Goal: Task Accomplishment & Management: Complete application form

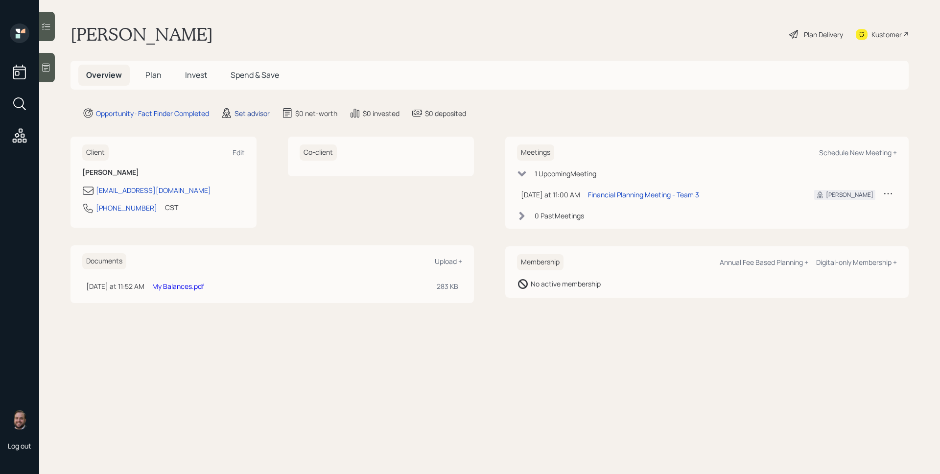
click at [253, 113] on div "Set advisor" at bounding box center [252, 113] width 35 height 10
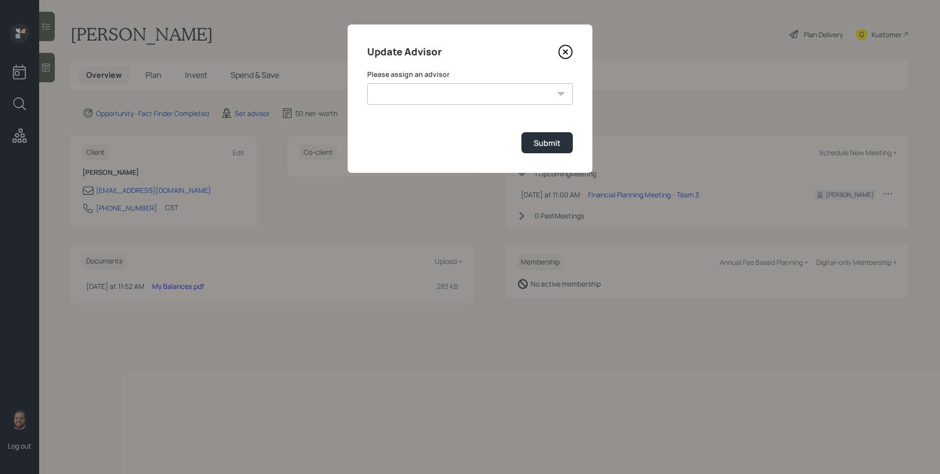
drag, startPoint x: 407, startPoint y: 75, endPoint x: 415, endPoint y: 87, distance: 13.9
click at [408, 75] on label "Please assign an advisor" at bounding box center [470, 75] width 206 height 10
click at [416, 88] on select "Jonah Coleman Tyler End James DiStasi Treva Nostdahl Eric Schwartz Aleksandra S…" at bounding box center [470, 94] width 206 height 22
select select "d946c976-65aa-4529-ac9d-02c4f1114fc0"
click at [367, 83] on select "Jonah Coleman Tyler End James DiStasi Treva Nostdahl Eric Schwartz Aleksandra S…" at bounding box center [470, 94] width 206 height 22
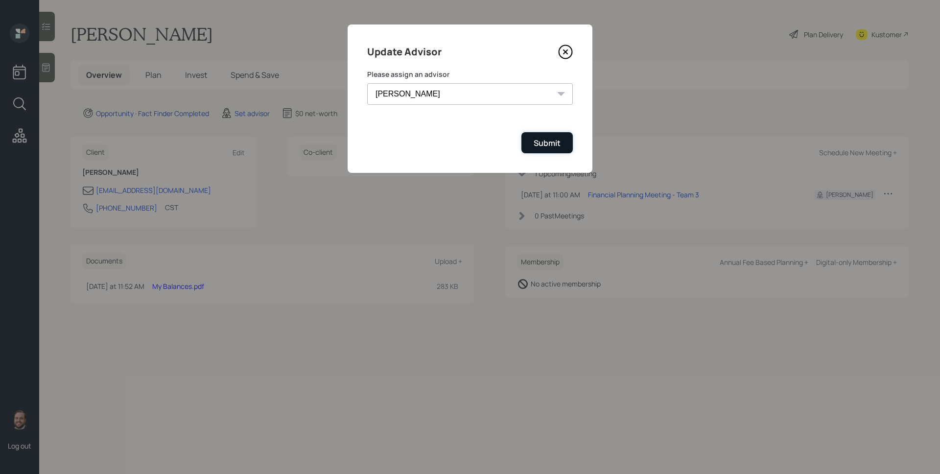
click at [534, 142] on div "Submit" at bounding box center [547, 143] width 27 height 11
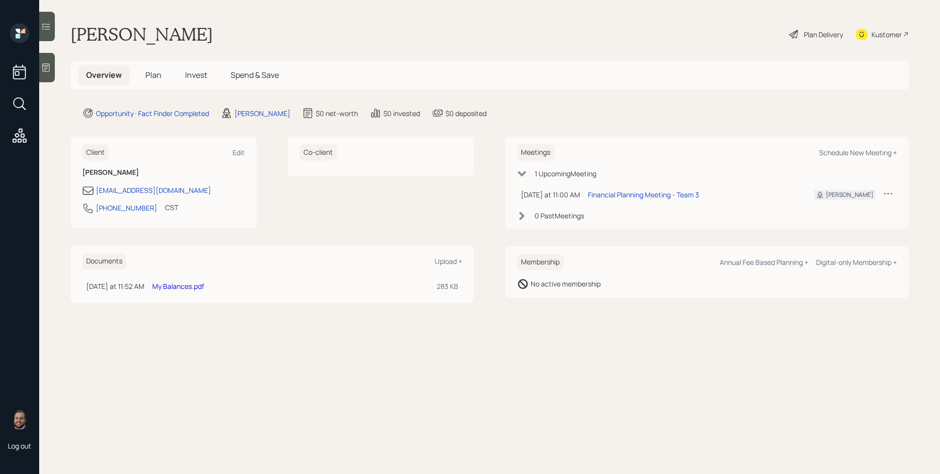
click at [153, 73] on span "Plan" at bounding box center [153, 75] width 16 height 11
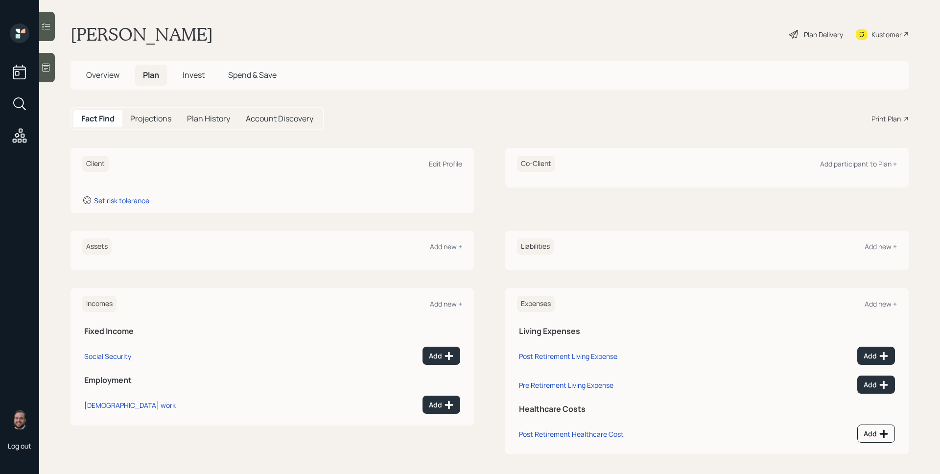
click at [54, 66] on div at bounding box center [47, 67] width 16 height 29
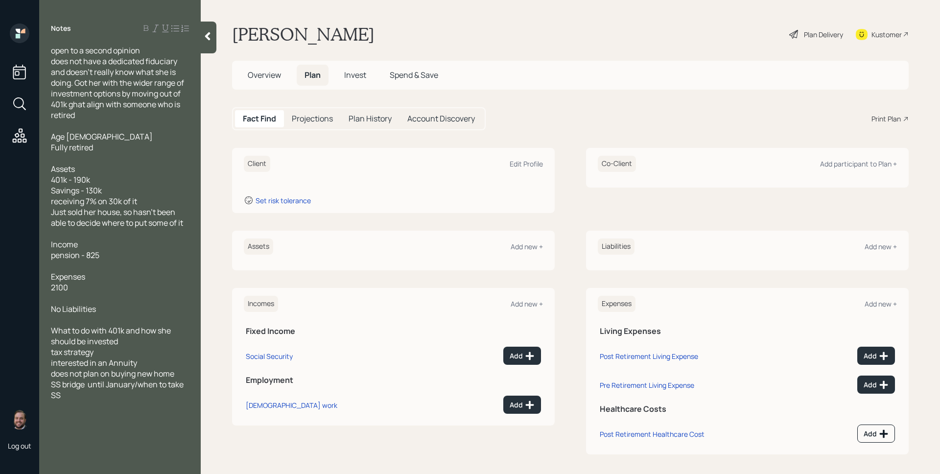
click at [513, 156] on div "Client Edit Profile" at bounding box center [393, 164] width 299 height 16
click at [519, 164] on div "Edit Profile" at bounding box center [526, 163] width 33 height 9
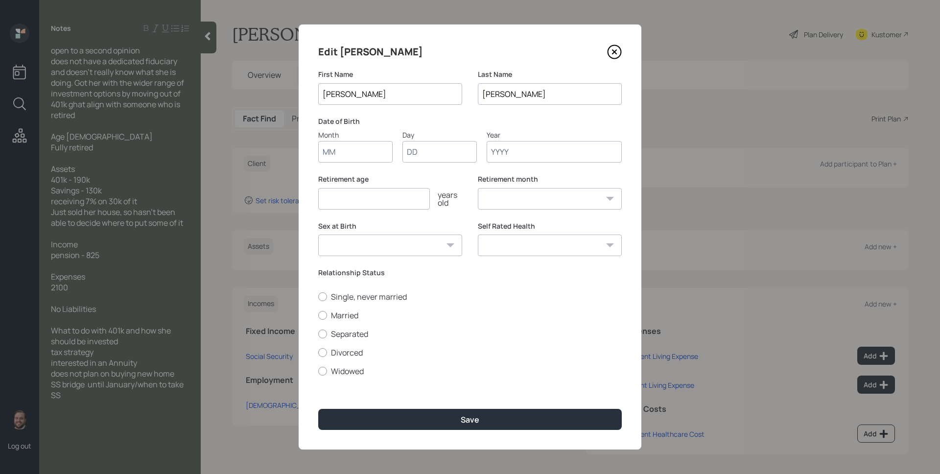
click at [371, 153] on input "Month" at bounding box center [355, 152] width 74 height 22
type input "01"
type input "1959"
select select "1"
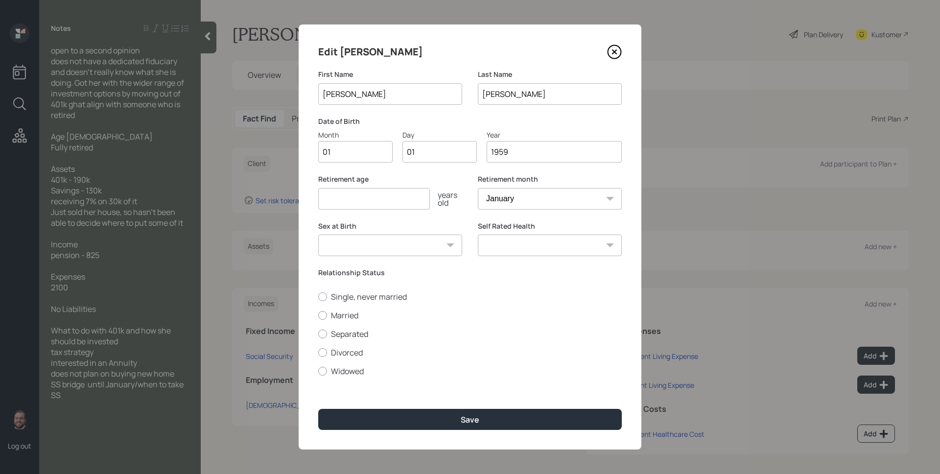
type input "1959"
click at [347, 198] on input "number" at bounding box center [374, 199] width 112 height 22
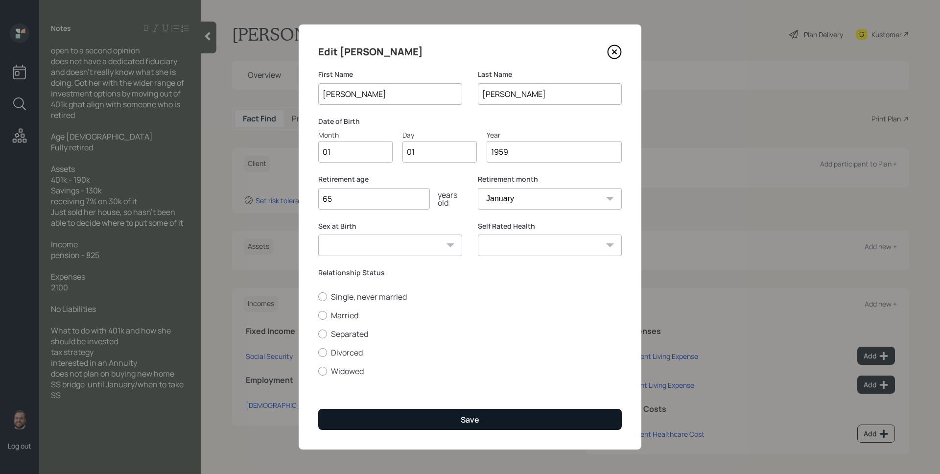
type input "65"
click at [462, 412] on button "Save" at bounding box center [470, 419] width 304 height 21
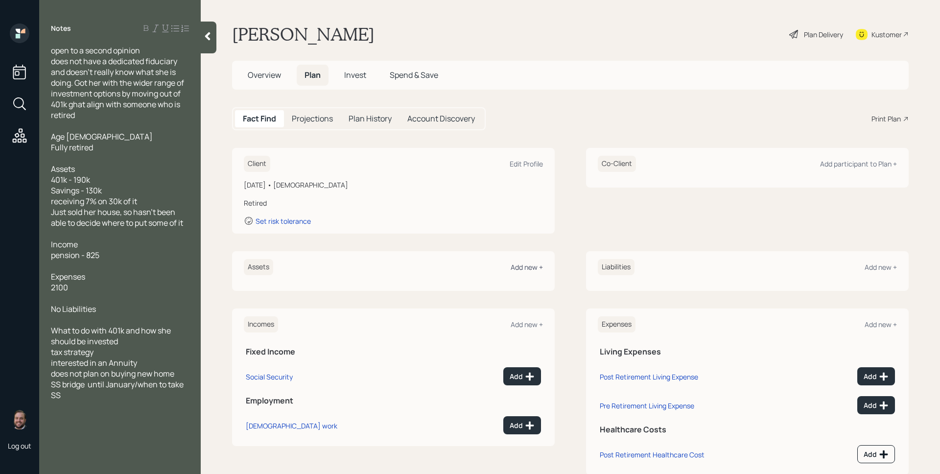
click at [517, 264] on div "Add new +" at bounding box center [527, 266] width 32 height 9
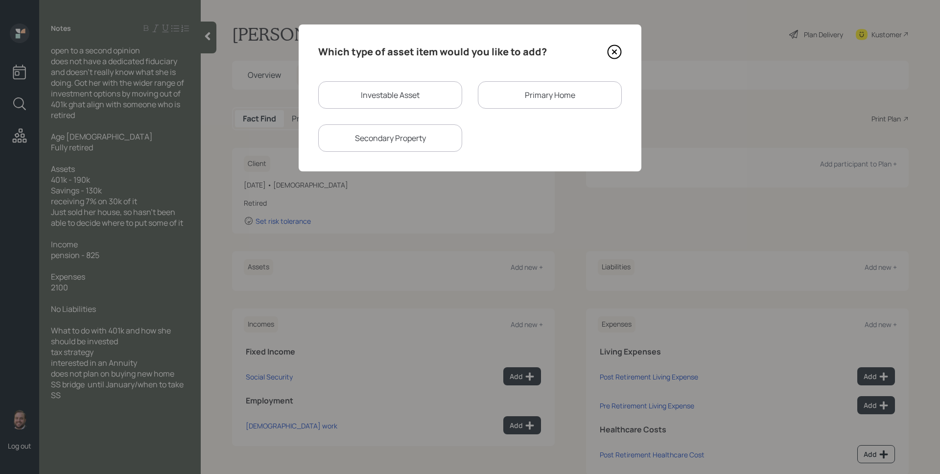
click at [403, 72] on div "Which type of asset item would you like to add? Investable Asset Primary Home S…" at bounding box center [470, 97] width 343 height 147
click at [402, 94] on div "Investable Asset" at bounding box center [390, 94] width 144 height 27
select select "taxable"
select select "balanced"
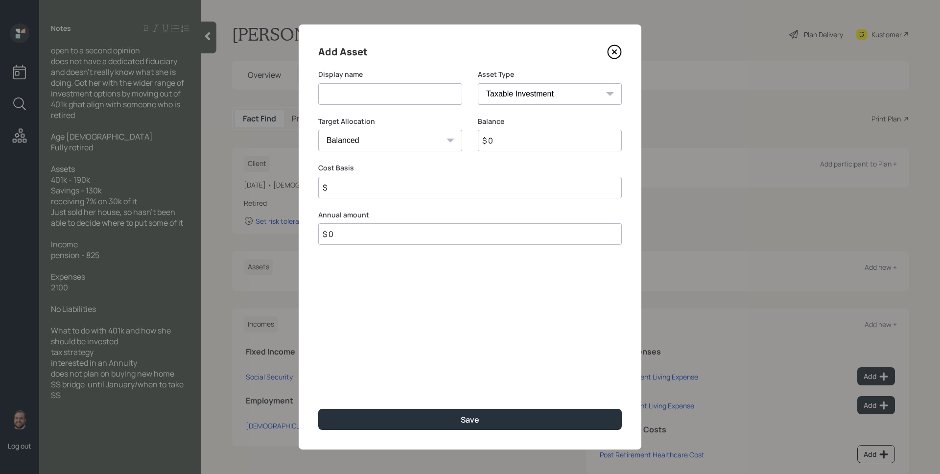
click at [401, 94] on input at bounding box center [390, 94] width 144 height 22
type input "401k"
click at [558, 97] on select "SEP [PERSON_NAME] IRA 401(k) [PERSON_NAME] 401(k) 403(b) [PERSON_NAME] 403(b) 4…" at bounding box center [550, 94] width 144 height 22
select select "ira"
click at [478, 83] on select "SEP [PERSON_NAME] IRA 401(k) [PERSON_NAME] 401(k) 403(b) [PERSON_NAME] 403(b) 4…" at bounding box center [550, 94] width 144 height 22
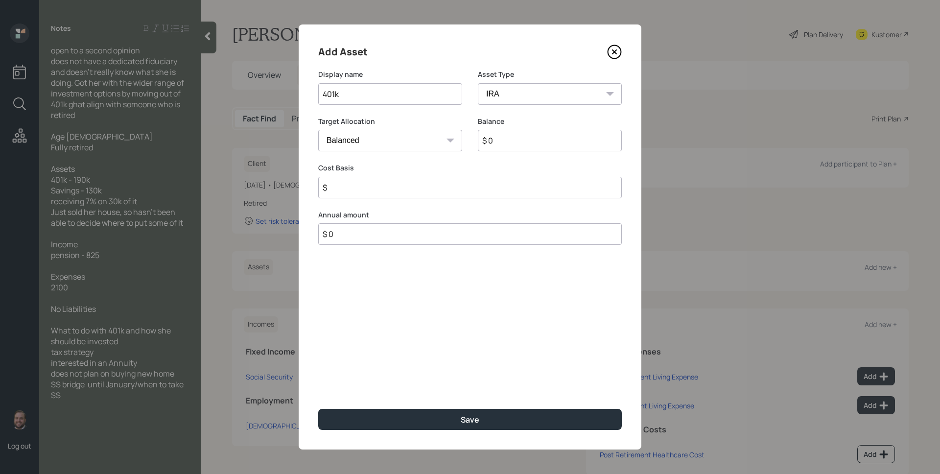
type input "$"
click at [522, 140] on input "$ 0" at bounding box center [550, 141] width 144 height 22
type input "$ 190,000"
type input "$ 0"
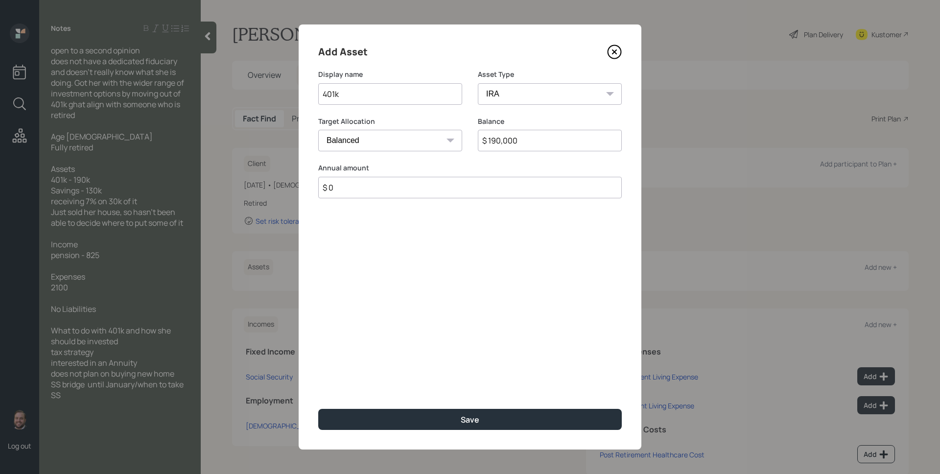
click at [318, 409] on button "Save" at bounding box center [470, 419] width 304 height 21
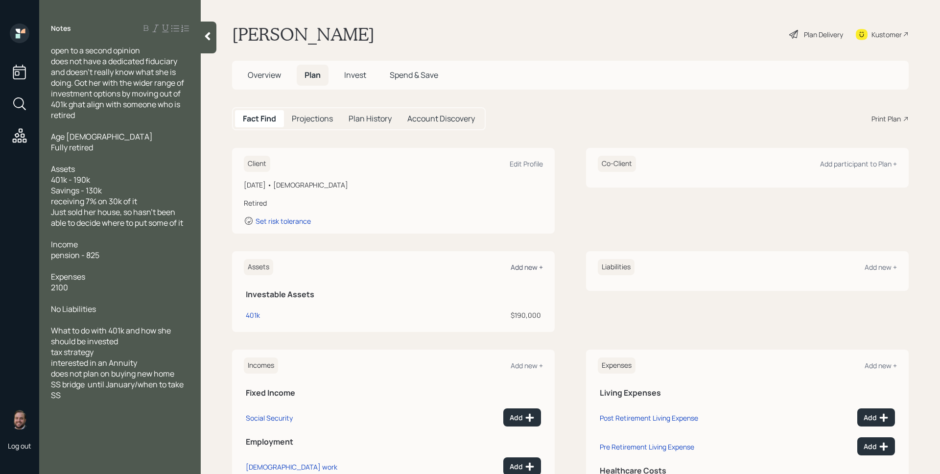
click at [518, 263] on div "Add new +" at bounding box center [527, 266] width 32 height 9
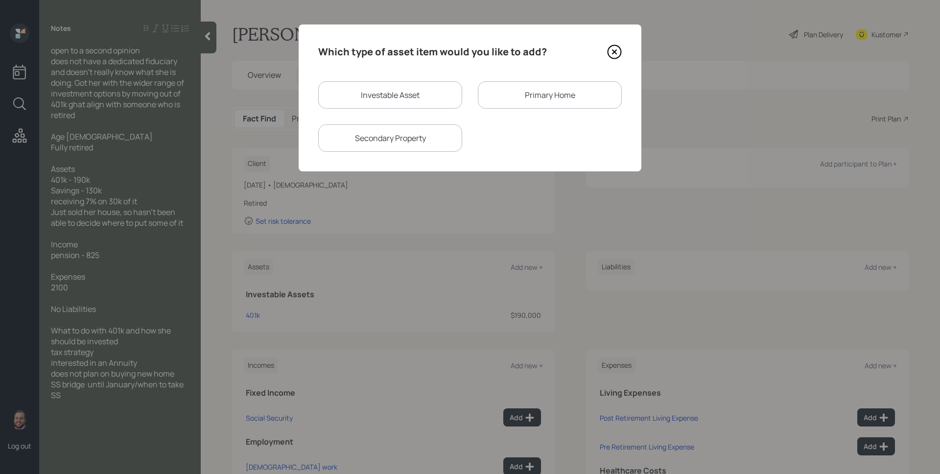
click at [413, 95] on div "Investable Asset" at bounding box center [390, 94] width 144 height 27
select select "taxable"
select select "balanced"
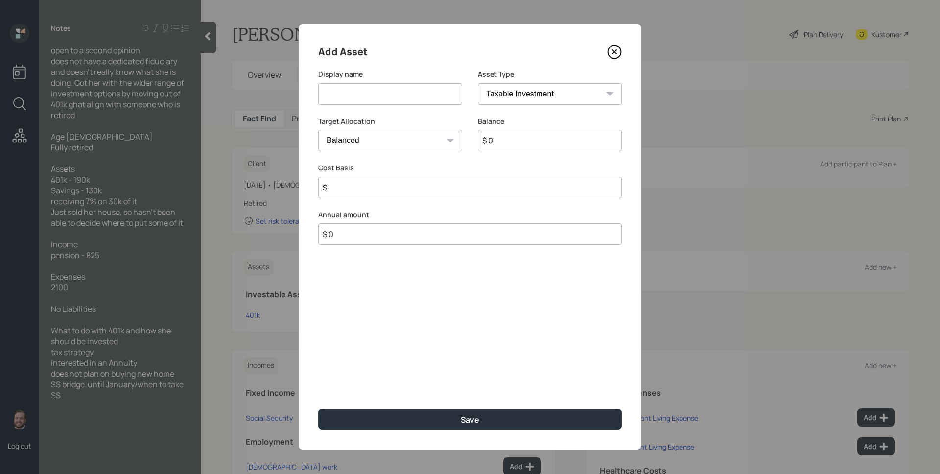
click at [413, 95] on input at bounding box center [390, 94] width 144 height 22
type input "1"
type input "Savings"
click at [403, 153] on div "Target Allocation Cash Conservative Balanced Aggressive" at bounding box center [390, 140] width 144 height 47
click at [390, 130] on select "Cash Conservative Balanced Aggressive" at bounding box center [390, 141] width 144 height 22
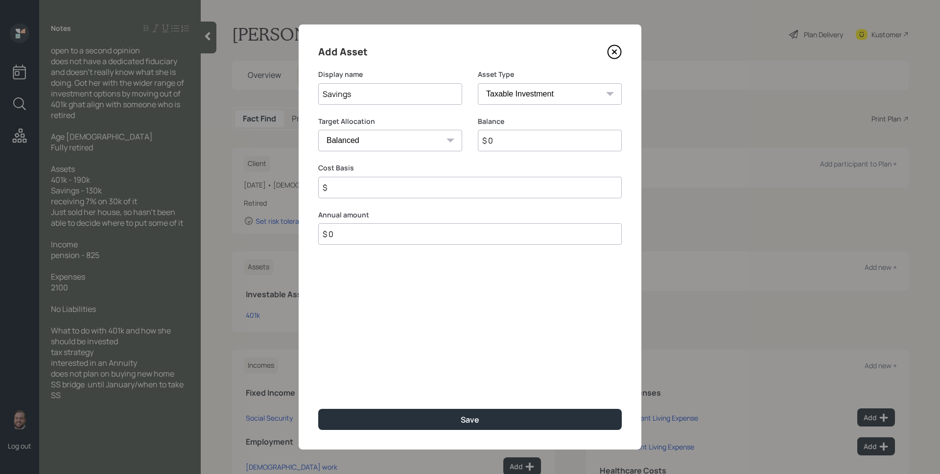
select select "uninvested"
click at [318, 130] on select "Cash Conservative Balanced Aggressive" at bounding box center [390, 141] width 144 height 22
click at [496, 133] on input "$ 0" at bounding box center [550, 141] width 144 height 22
click at [500, 143] on input "$ 0" at bounding box center [550, 141] width 144 height 22
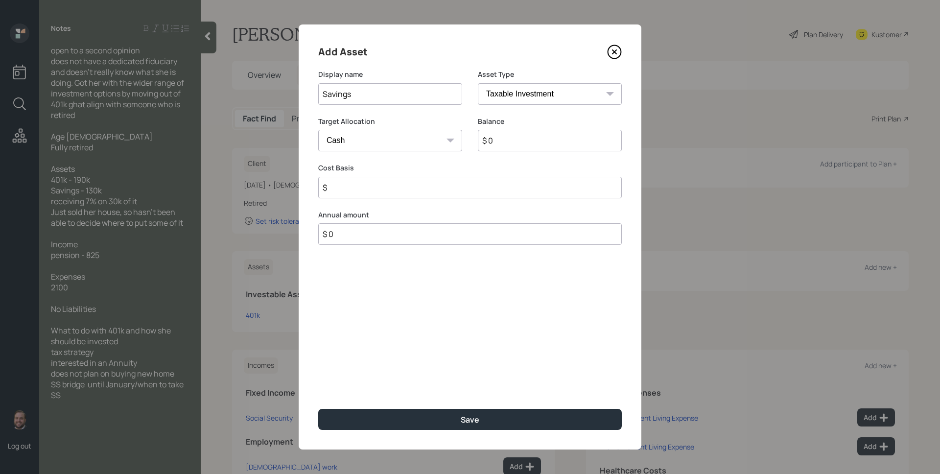
click at [501, 144] on input "$ 0" at bounding box center [550, 141] width 144 height 22
type input "$ 1"
type input "$ 13"
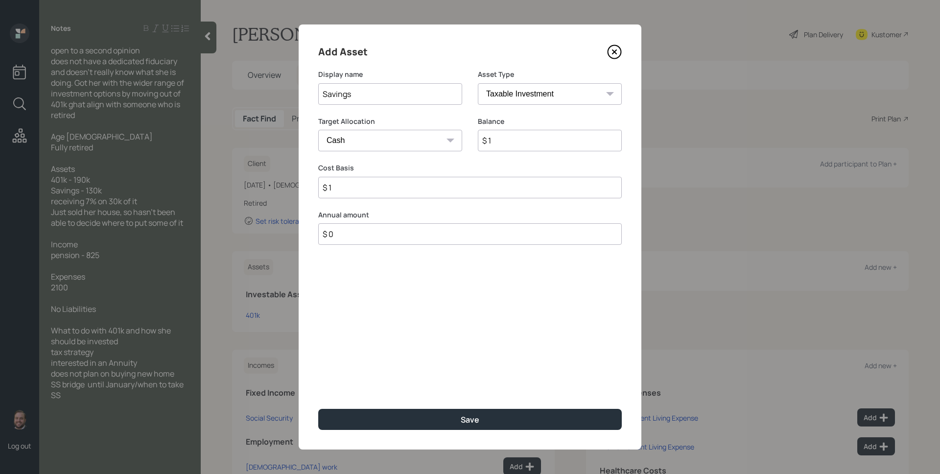
type input "$ 13"
type input "$ 130"
type input "$ 1,300"
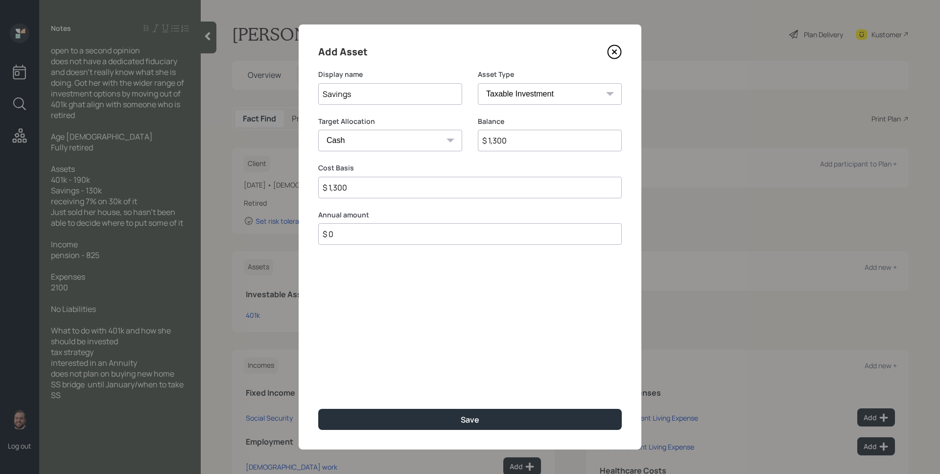
type input "$ 13,000"
type input "$ 130,000"
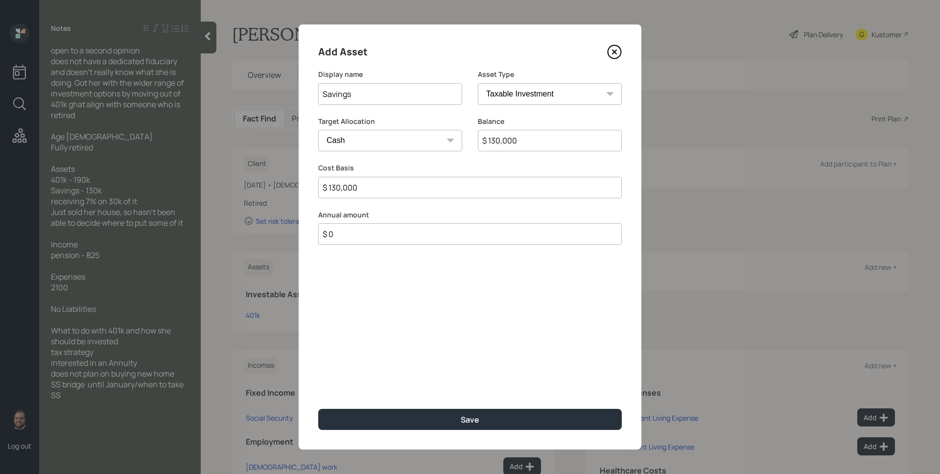
click at [318, 409] on button "Save" at bounding box center [470, 419] width 304 height 21
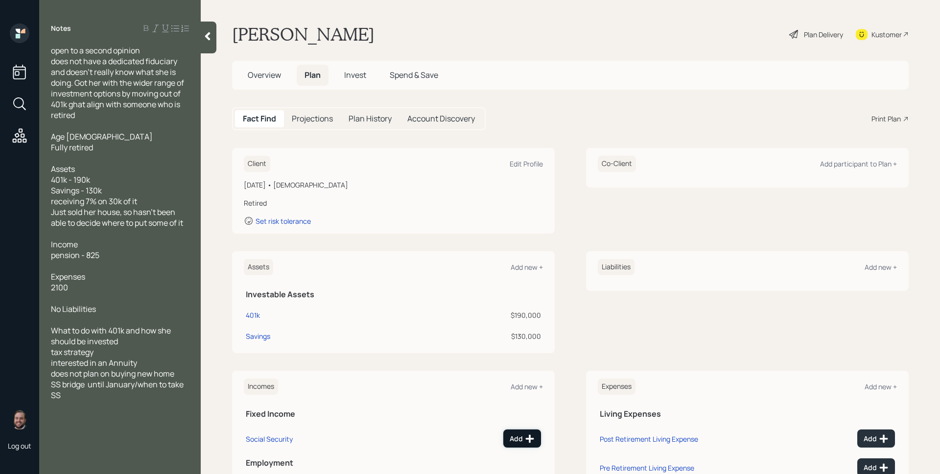
click at [518, 436] on div "Add" at bounding box center [522, 439] width 25 height 10
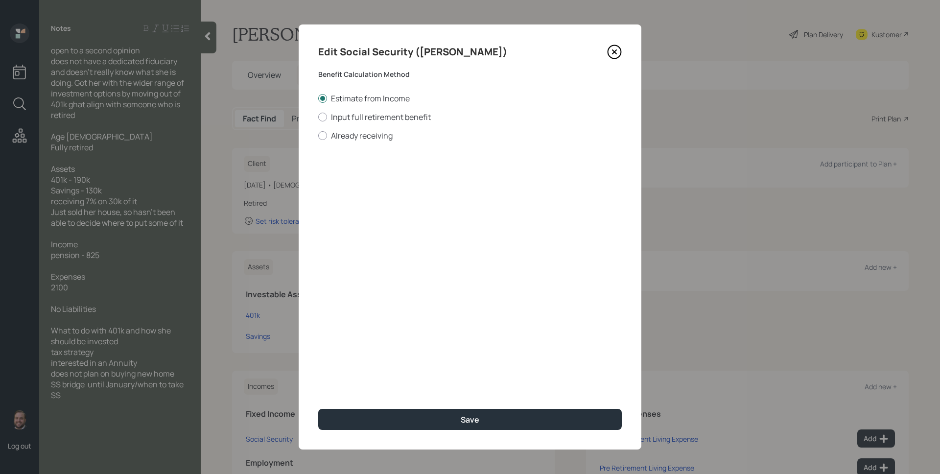
click at [615, 49] on icon at bounding box center [614, 52] width 15 height 15
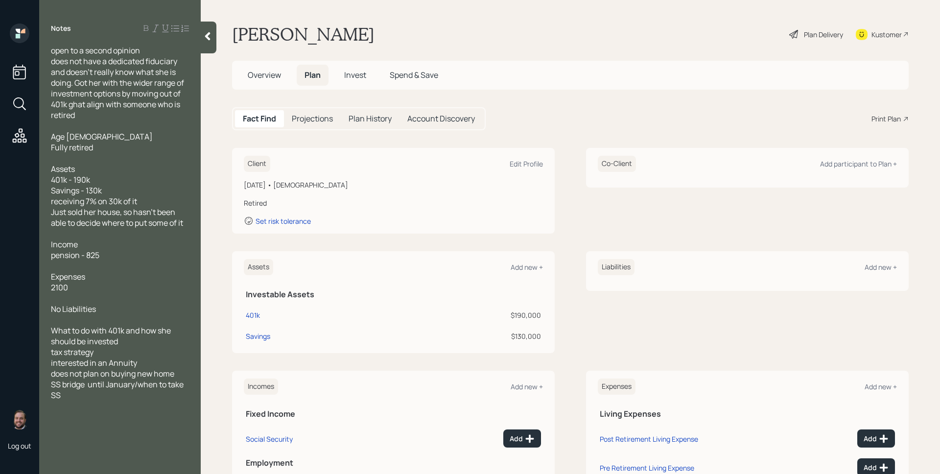
scroll to position [70, 0]
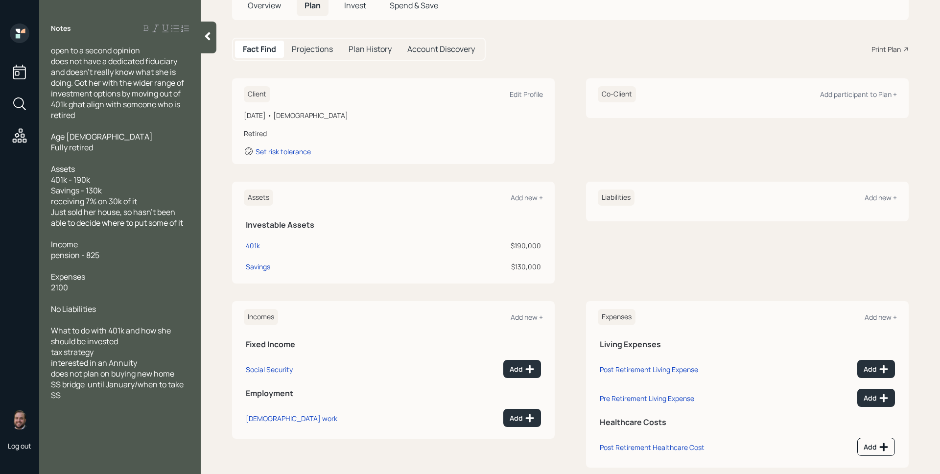
click at [512, 408] on td "Add" at bounding box center [497, 416] width 91 height 29
click at [514, 412] on button "Add" at bounding box center [522, 418] width 38 height 18
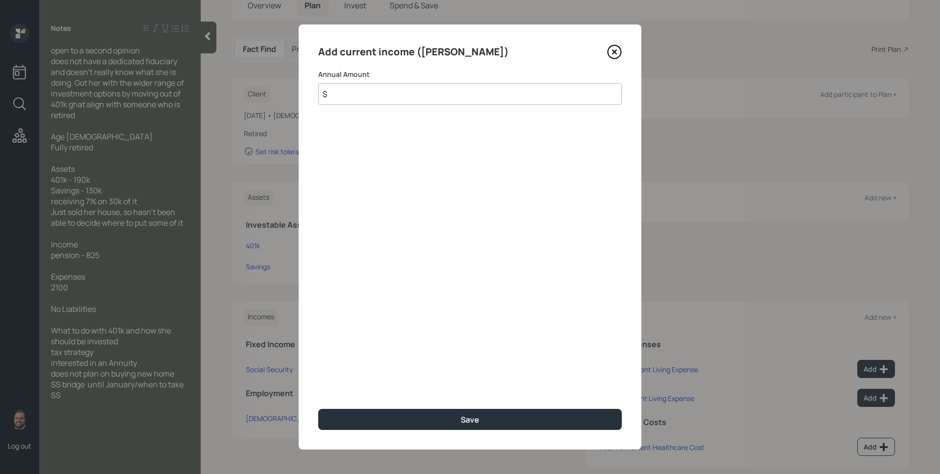
click at [390, 97] on input "$" at bounding box center [470, 94] width 304 height 22
click at [619, 51] on icon at bounding box center [614, 52] width 15 height 15
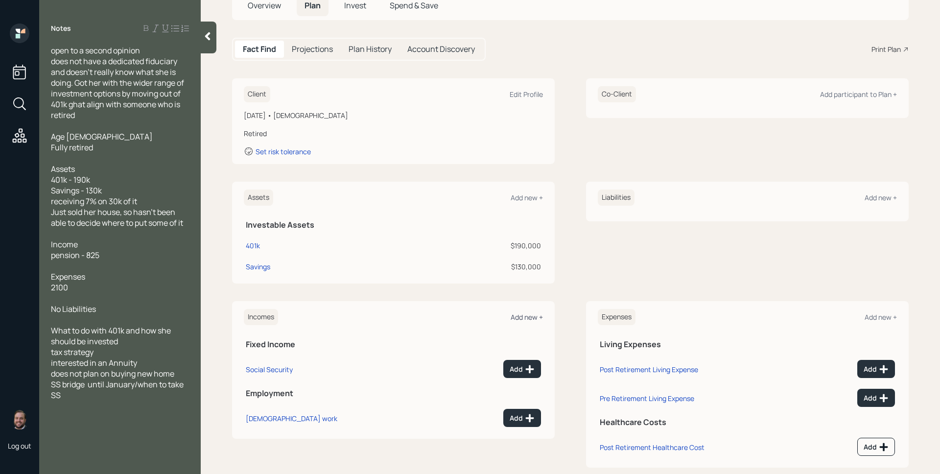
click at [528, 319] on div "Add new +" at bounding box center [527, 316] width 32 height 9
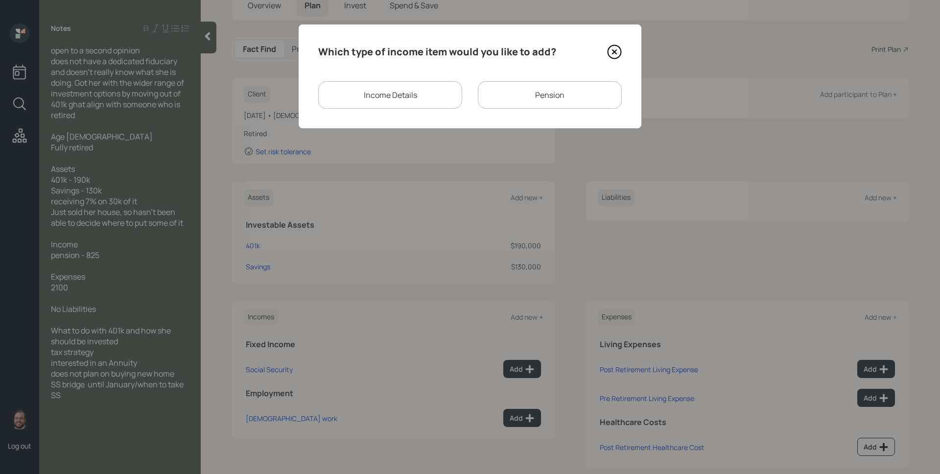
click at [544, 104] on div "Pension" at bounding box center [550, 94] width 144 height 27
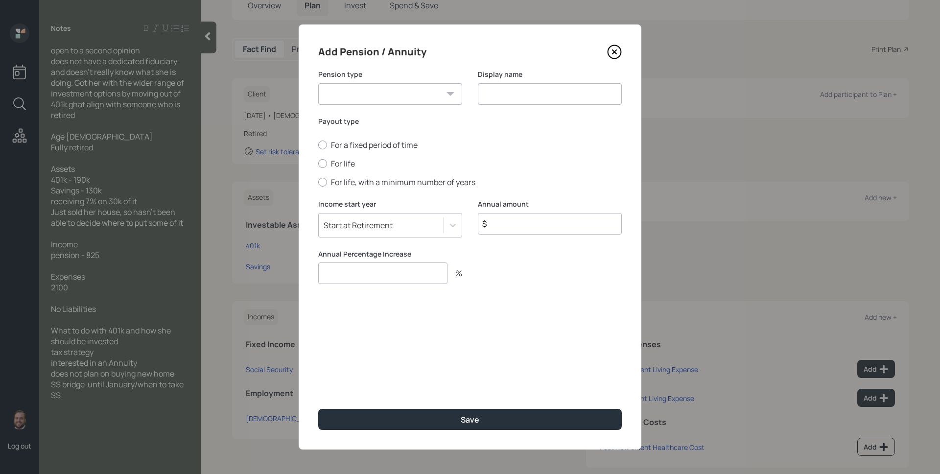
click at [414, 104] on div "Pension type Pension Annuity" at bounding box center [390, 93] width 144 height 47
click at [403, 100] on select "Pension Annuity" at bounding box center [390, 94] width 144 height 22
select select "pension"
click at [318, 83] on select "Pension Annuity" at bounding box center [390, 94] width 144 height 22
click at [491, 92] on input at bounding box center [550, 94] width 144 height 22
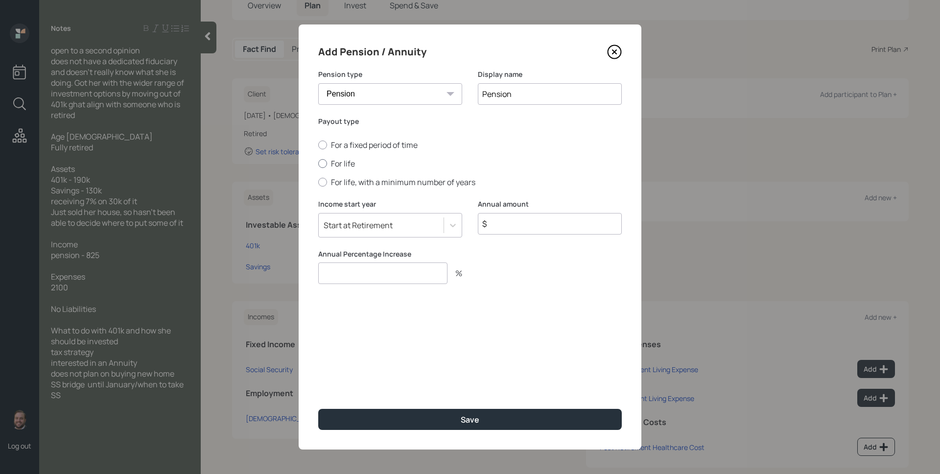
type input "Pension"
click at [348, 162] on label "For life" at bounding box center [470, 163] width 304 height 11
click at [318, 164] on input "For life" at bounding box center [318, 164] width 0 height 0
radio input "true"
click at [522, 222] on input "$" at bounding box center [550, 224] width 144 height 22
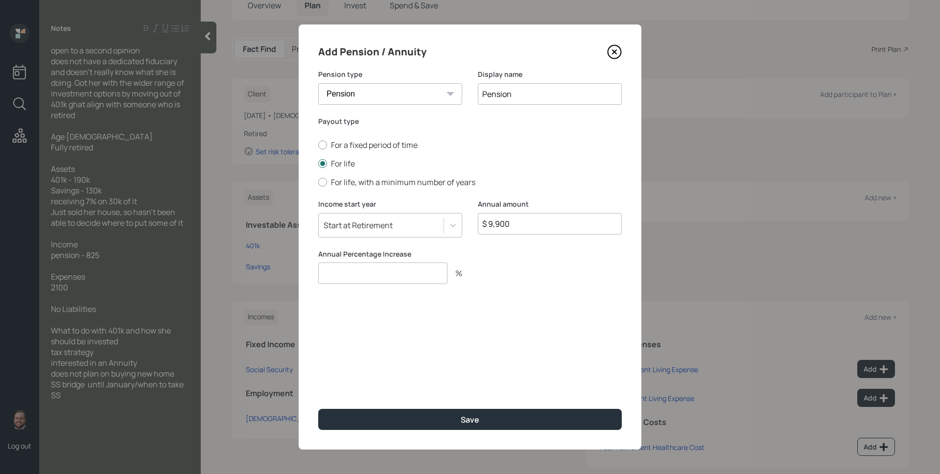
type input "$ 9,900"
type input "0"
click at [318, 409] on button "Save" at bounding box center [470, 419] width 304 height 21
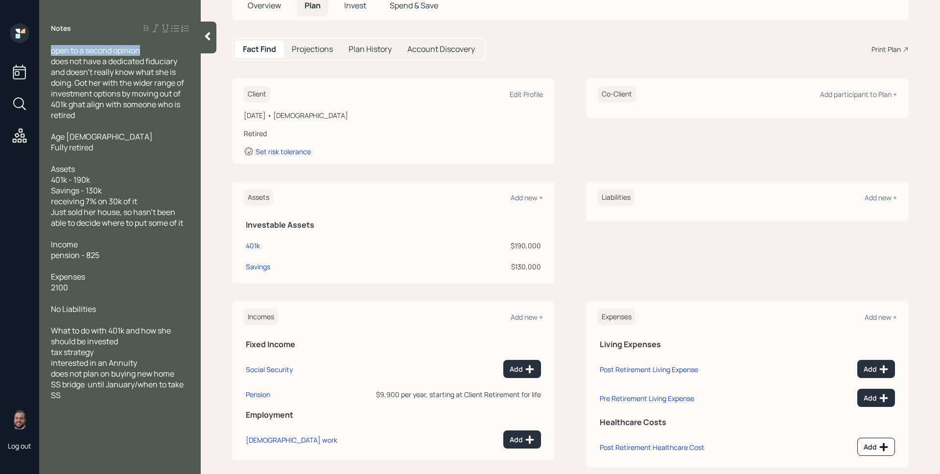
drag, startPoint x: 52, startPoint y: 52, endPoint x: 152, endPoint y: 50, distance: 99.9
click at [152, 50] on div "open to a second opinion does not have a dedicated fiduciary and doesn't really…" at bounding box center [120, 82] width 138 height 75
click at [151, 84] on span "open to a second opinion does not have a dedicated fiduciary and doesn't really…" at bounding box center [118, 82] width 135 height 75
drag, startPoint x: 87, startPoint y: 198, endPoint x: 97, endPoint y: 201, distance: 10.8
click at [97, 201] on span "Assets 401k - 190k Savings - 130k receiving 7% on 30k of it Just sold her house…" at bounding box center [117, 196] width 132 height 65
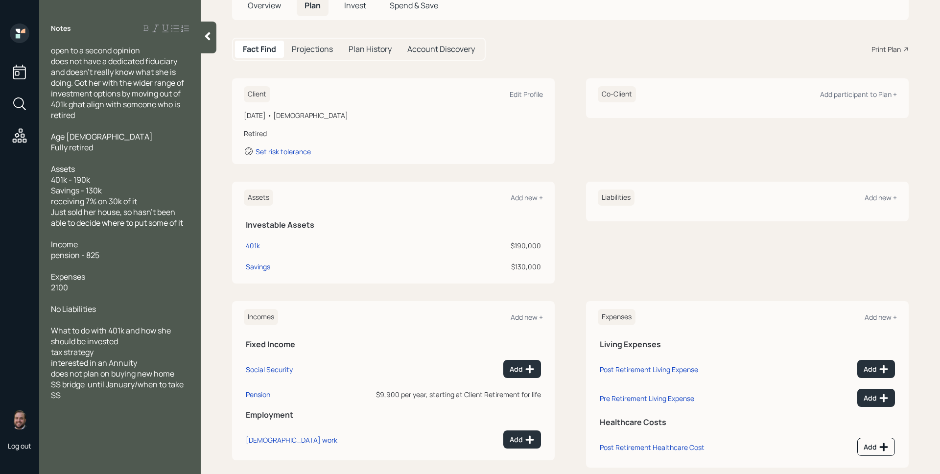
click at [113, 202] on span "Assets 401k - 190k Savings - 130k receiving 7% on 30k of it Just sold her house…" at bounding box center [117, 196] width 132 height 65
click at [123, 246] on div "Income pension - 825" at bounding box center [120, 250] width 138 height 22
